Goal: Information Seeking & Learning: Learn about a topic

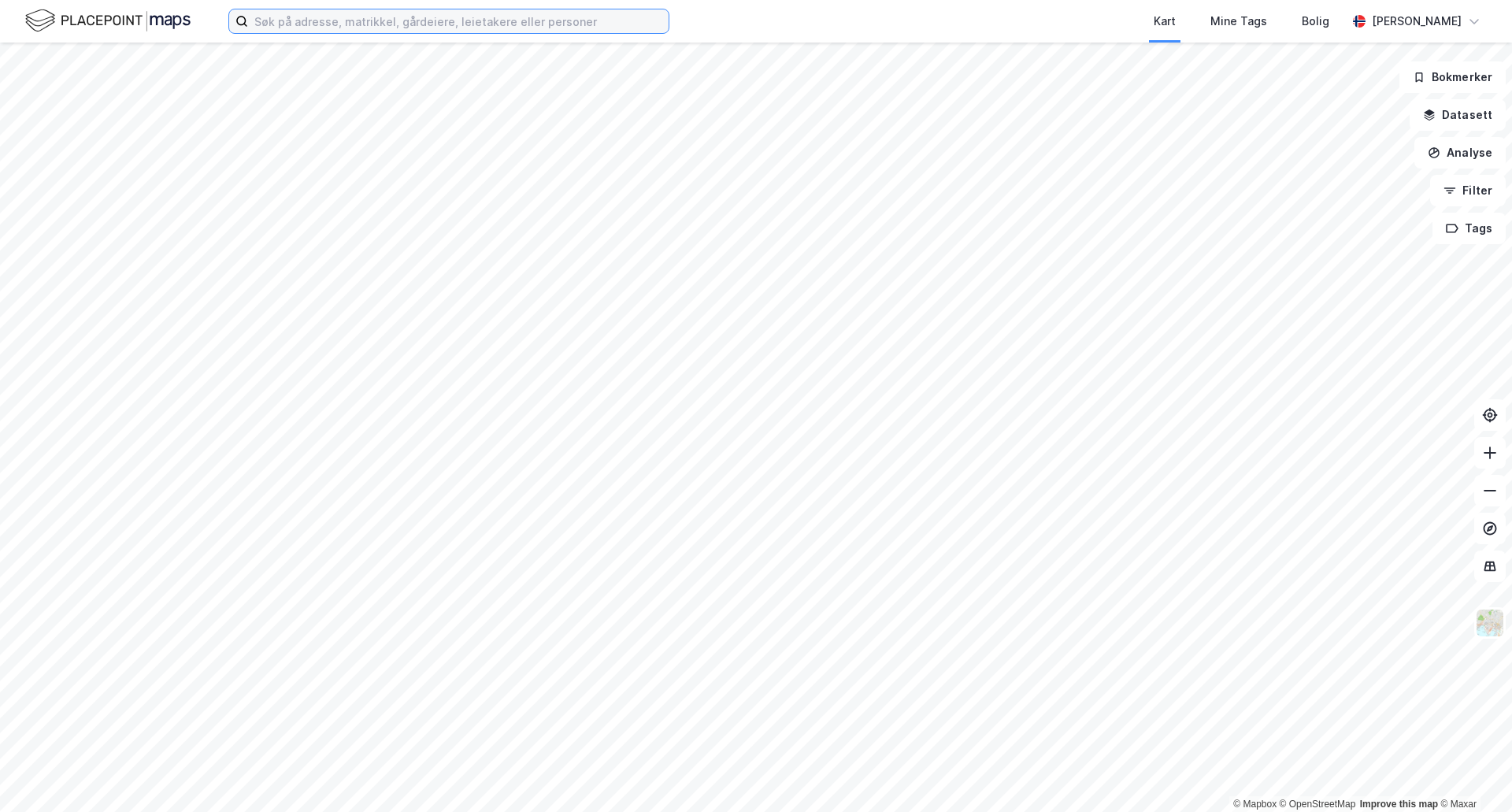
click at [426, 17] on input at bounding box center [458, 21] width 421 height 24
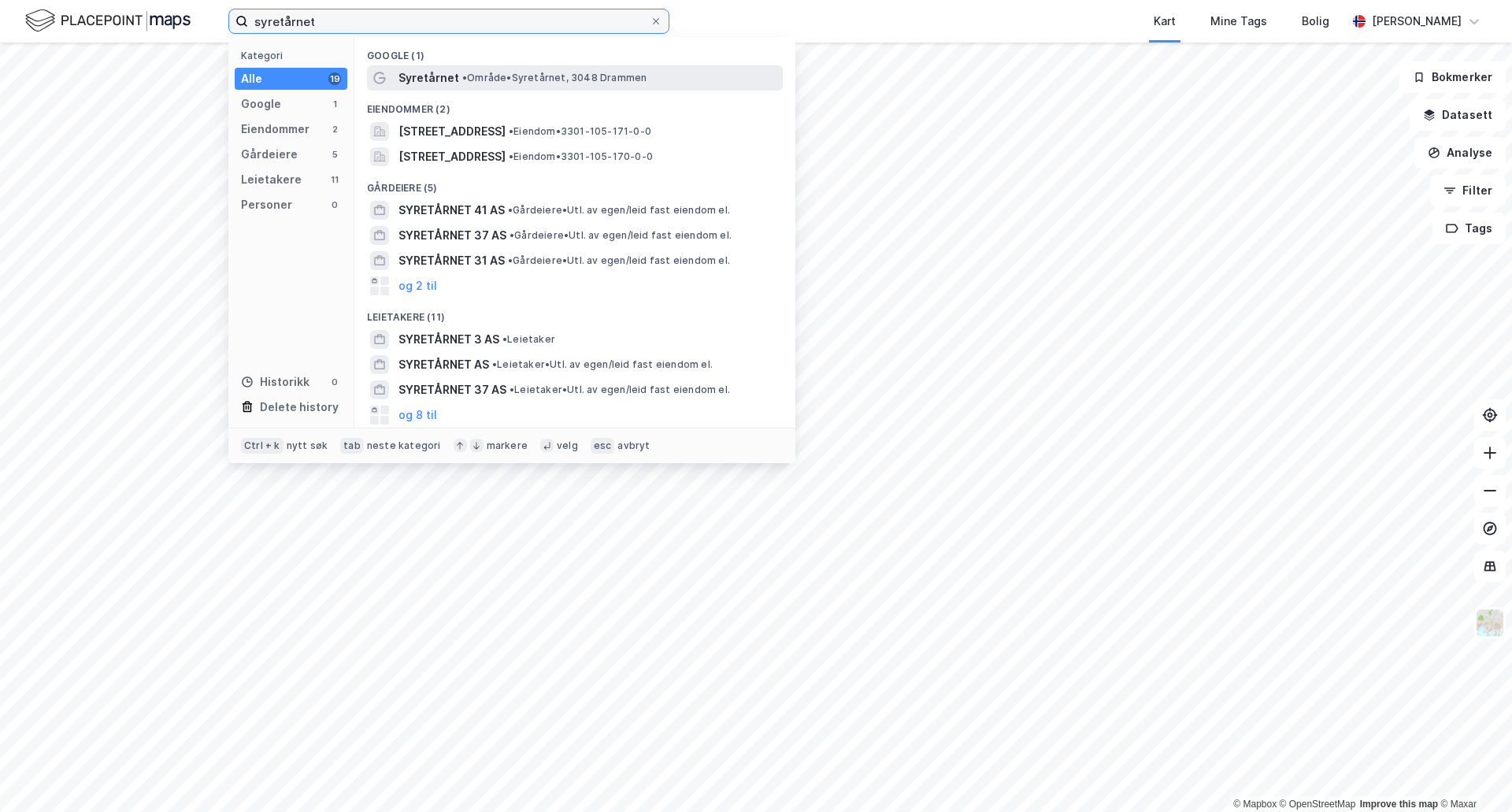
type input "syretårnet"
click at [527, 73] on span "• Område • Syretårnet, 3048 Drammen" at bounding box center [554, 78] width 184 height 13
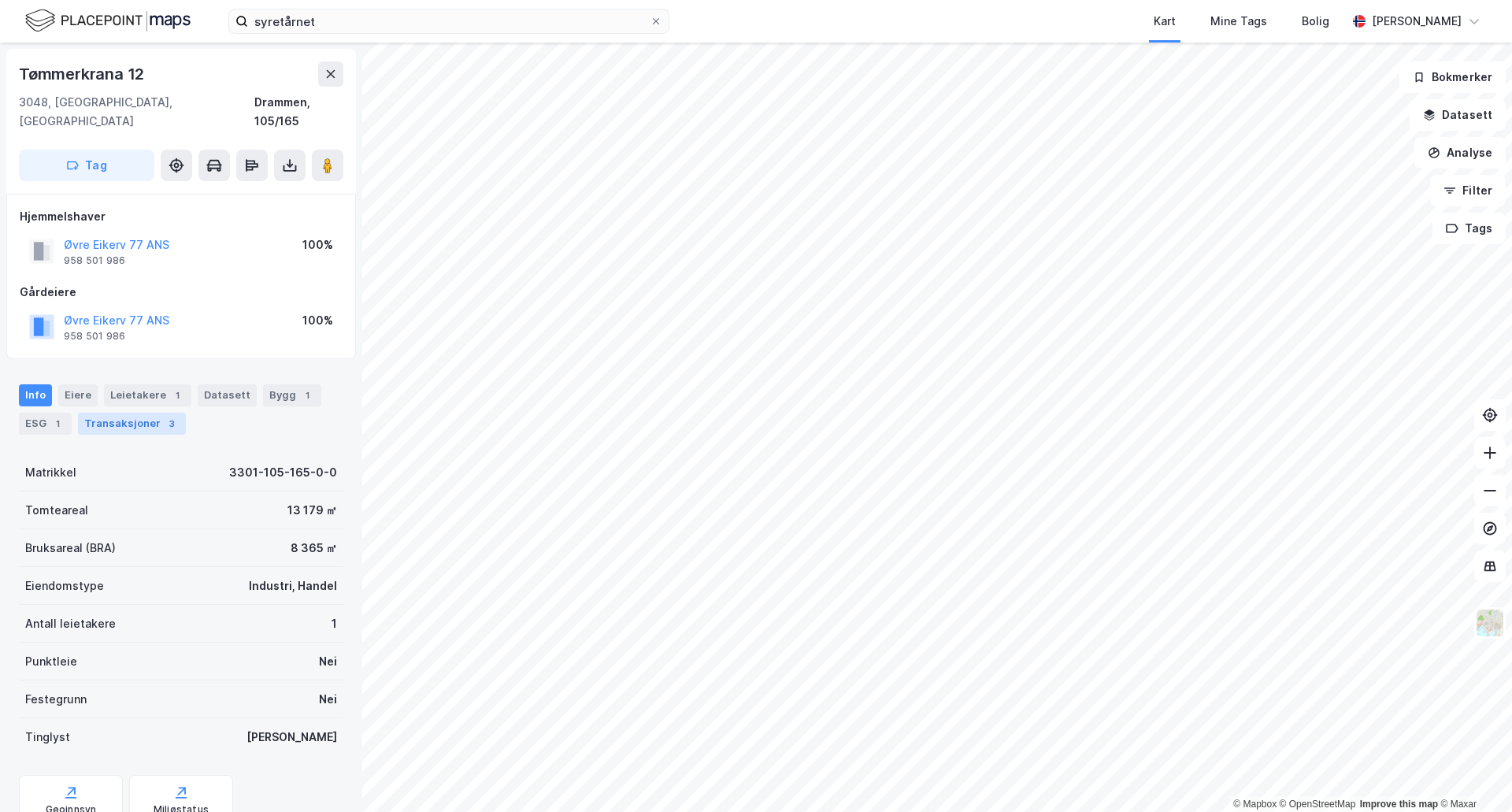
click at [101, 412] on div "Transaksjoner 3" at bounding box center [132, 423] width 108 height 22
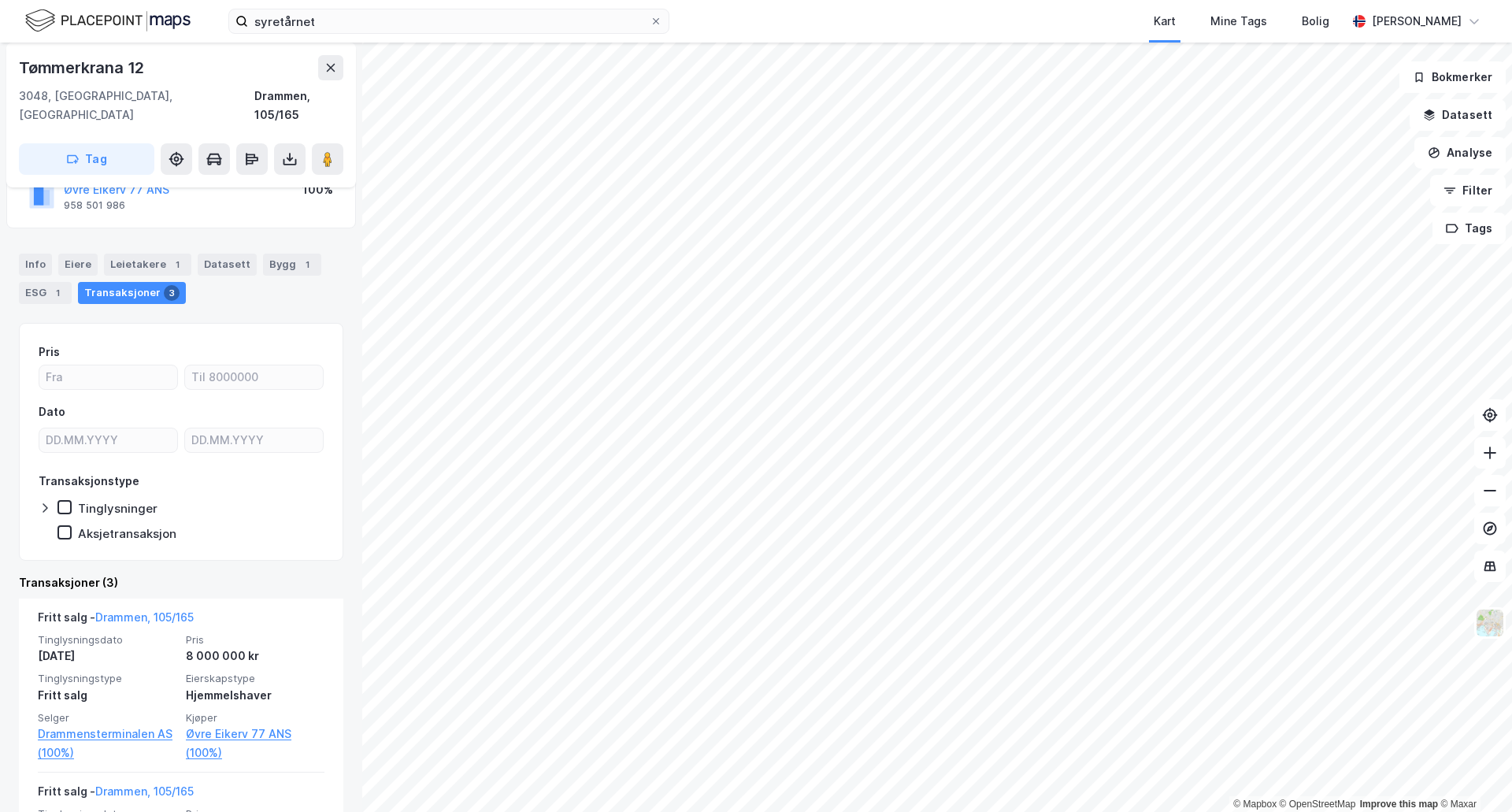
scroll to position [158, 0]
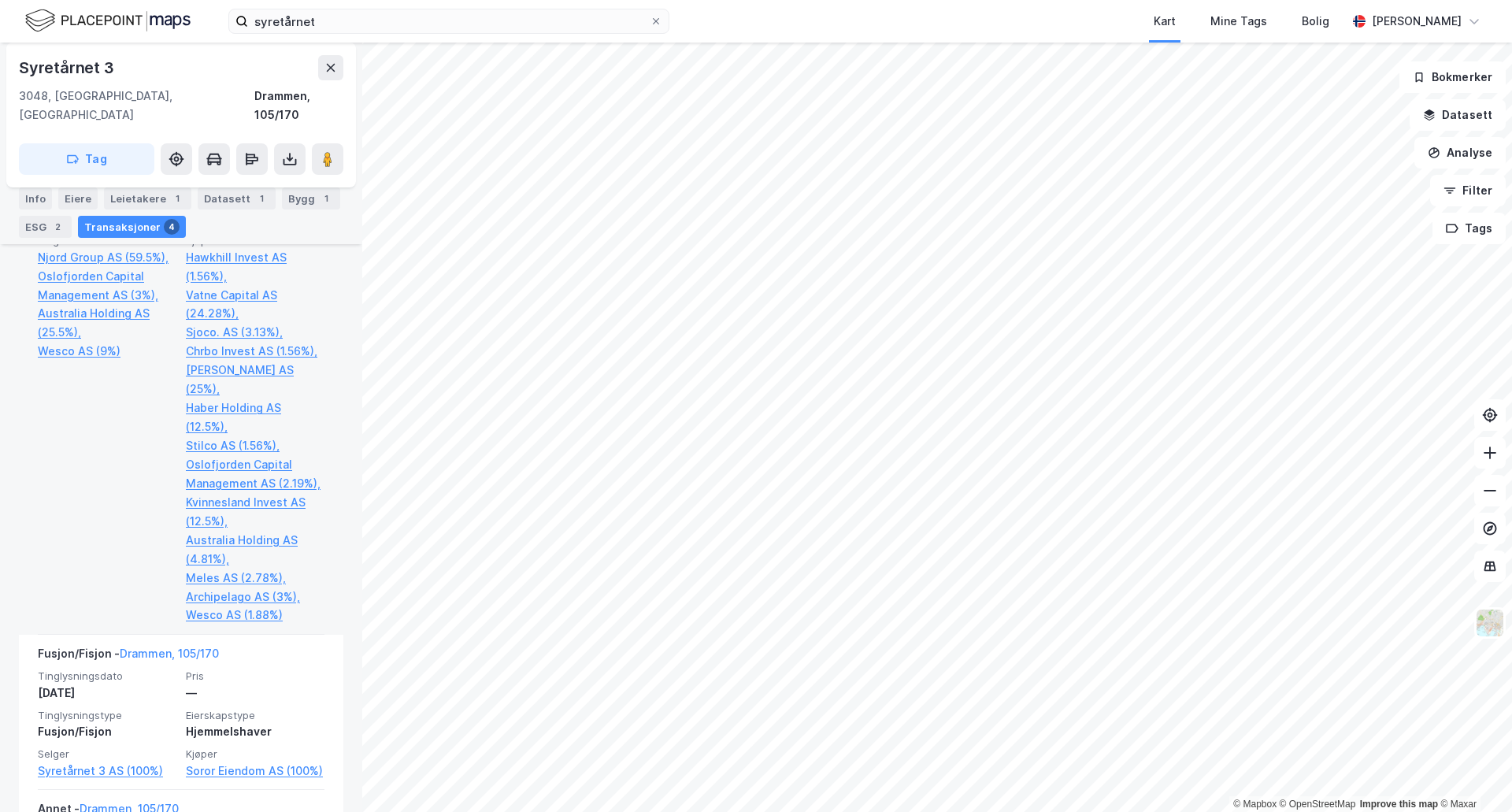
scroll to position [418, 0]
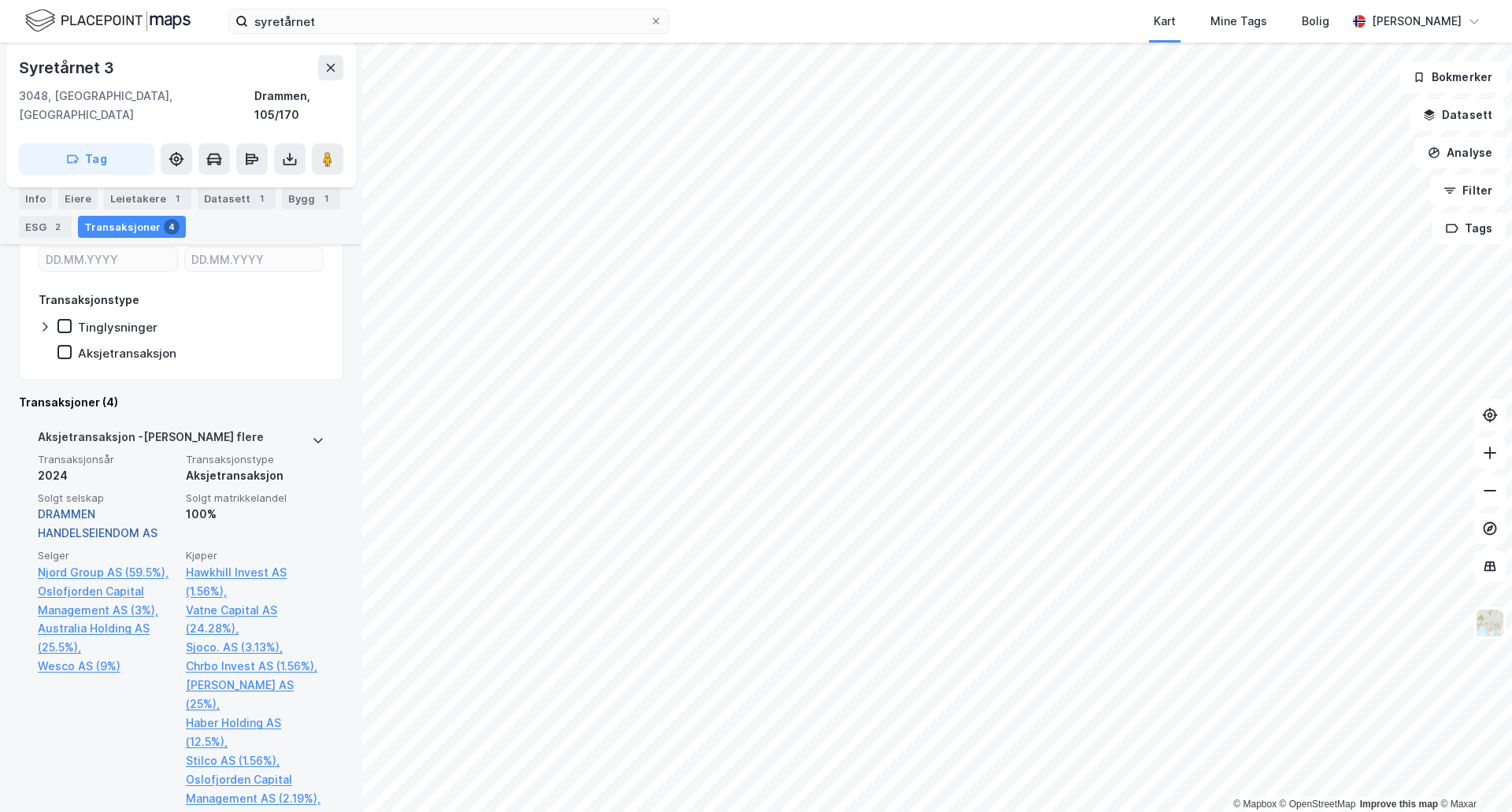
click at [86, 511] on link "DRAMMEN HANDELSEIENDOM AS" at bounding box center [97, 523] width 119 height 32
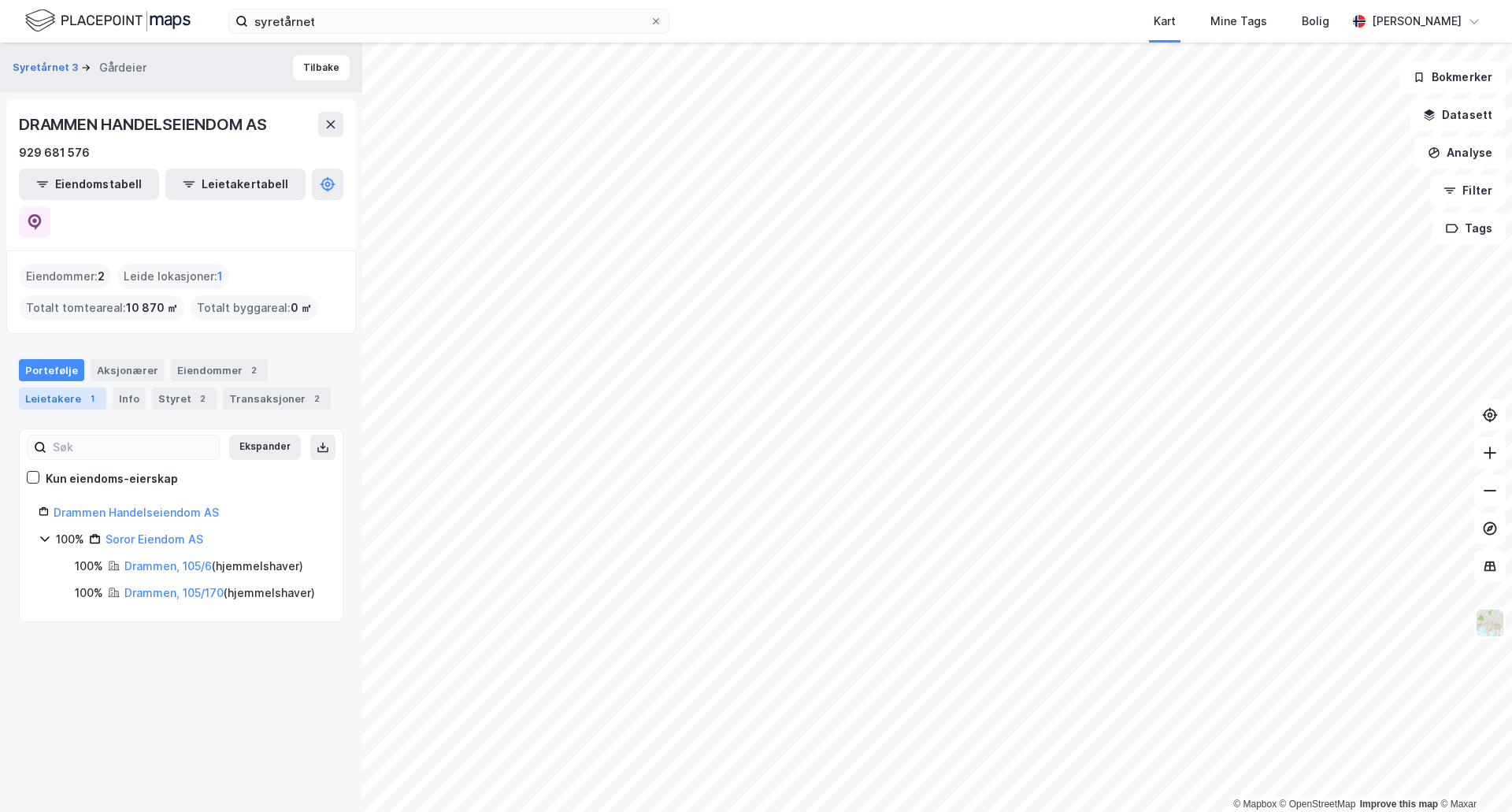
click at [69, 387] on div "Leietakere 1" at bounding box center [63, 398] width 88 height 22
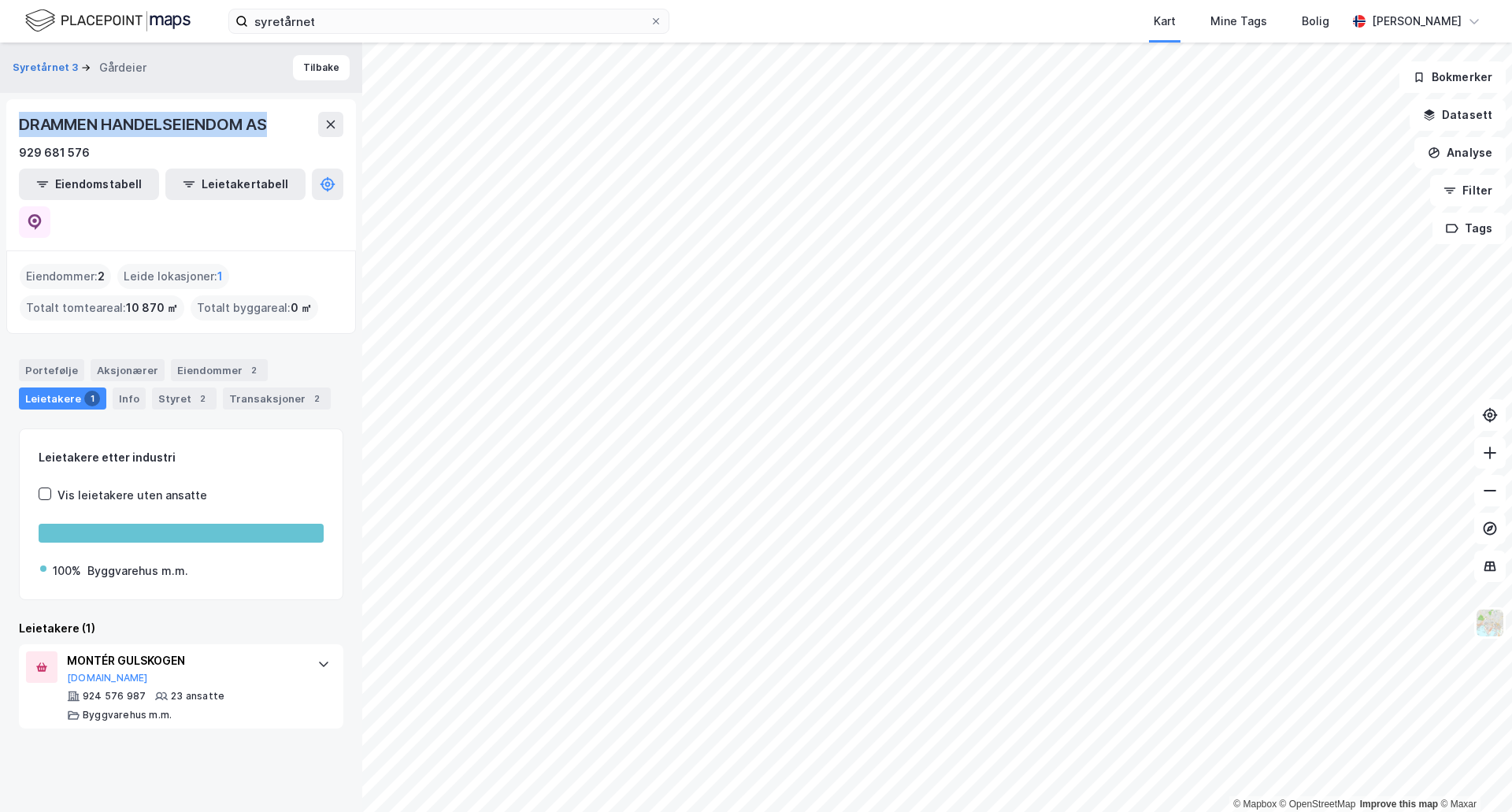
drag, startPoint x: 240, startPoint y: 126, endPoint x: 14, endPoint y: 125, distance: 226.0
click at [14, 125] on div "DRAMMEN HANDELSEIENDOM AS 929 681 576 Eiendomstabell Leietakertabell" at bounding box center [181, 175] width 350 height 151
copy div "DRAMMEN HANDELSEIENDOM AS"
